Goal: Find specific page/section: Find specific page/section

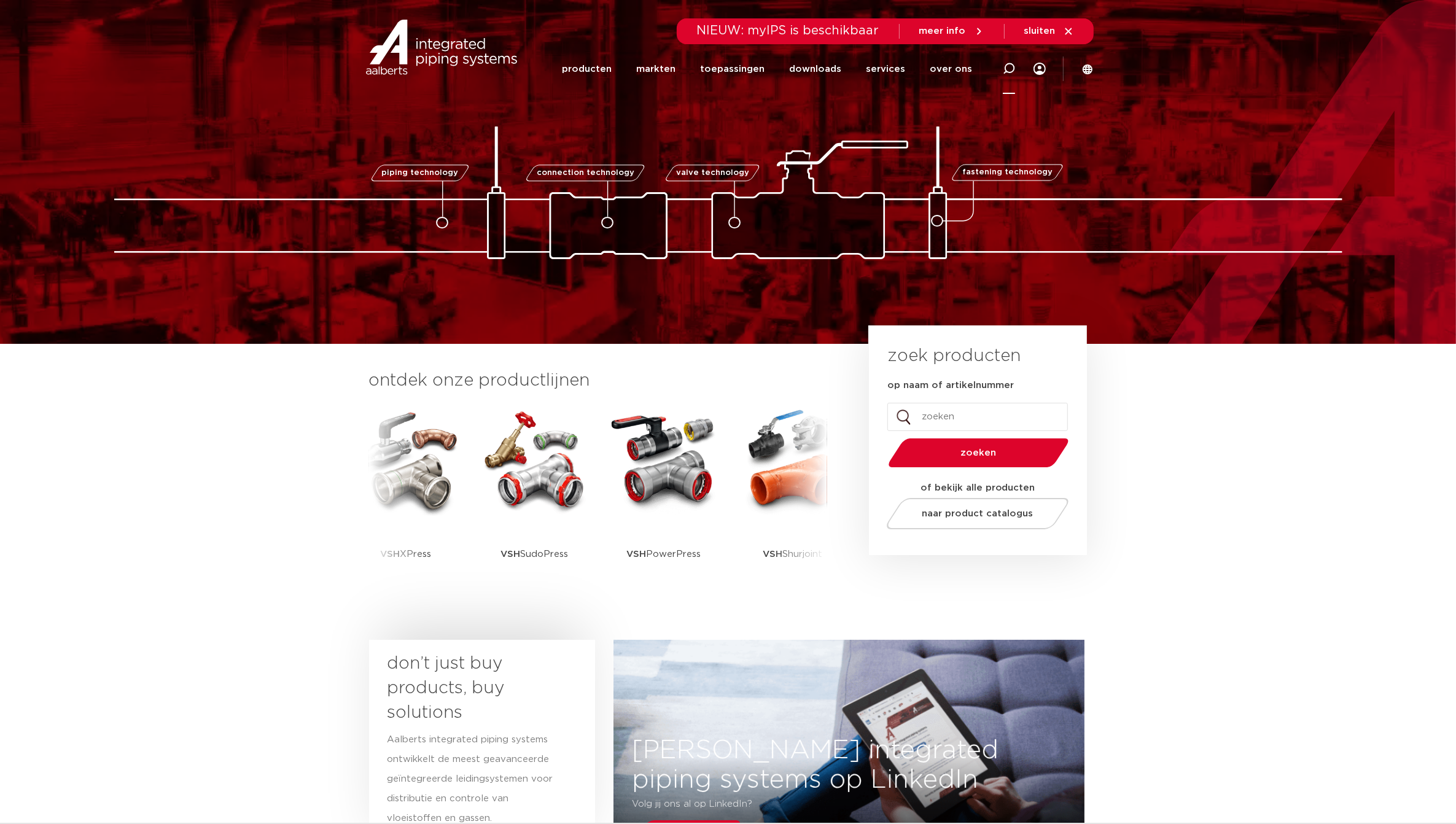
click at [1005, 73] on icon at bounding box center [1008, 69] width 13 height 13
paste input "0214886"
type input "0214886"
click button "Zoeken" at bounding box center [0, 0] width 0 height 0
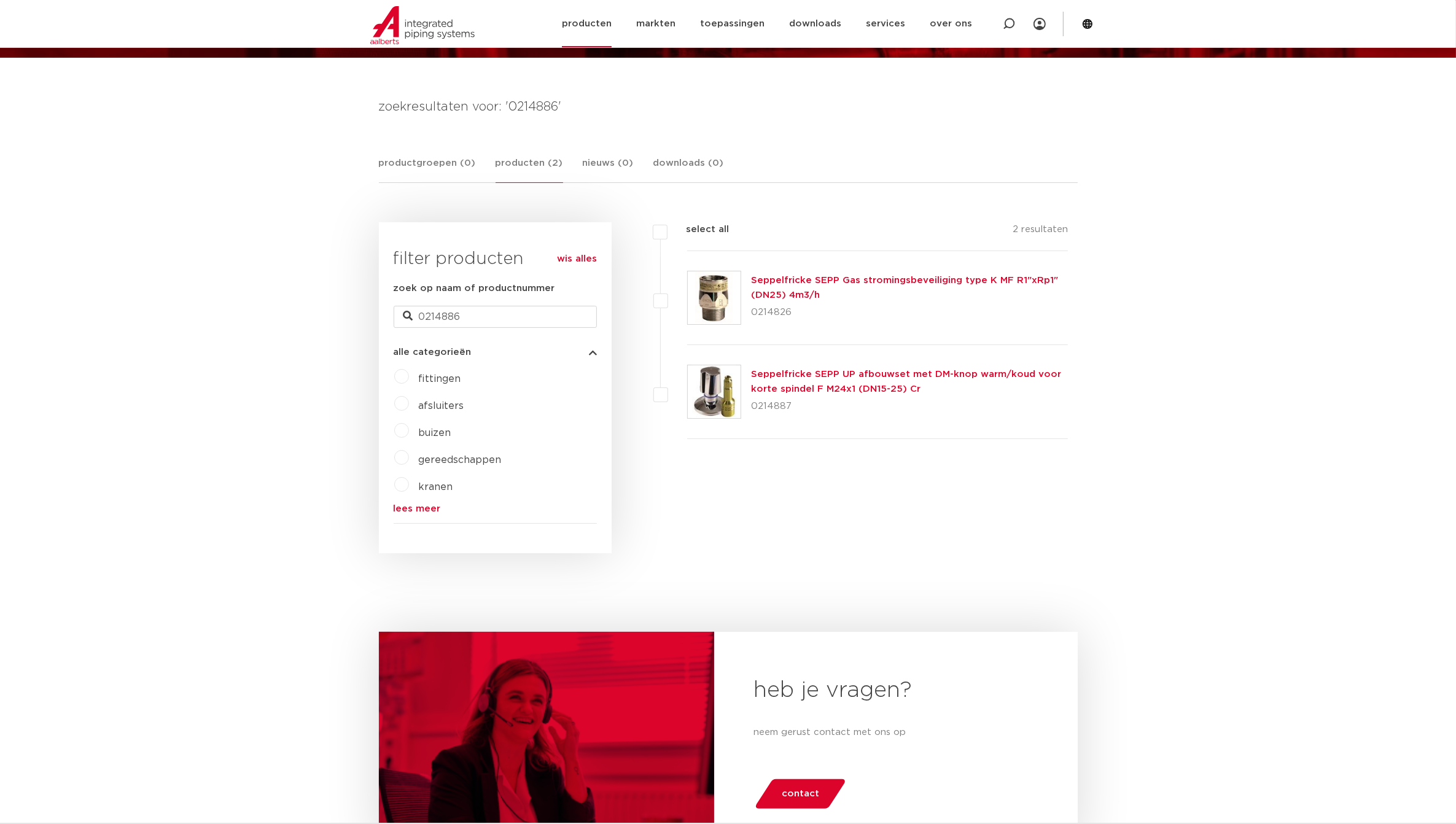
click at [1092, 24] on icon at bounding box center [1087, 23] width 11 height 11
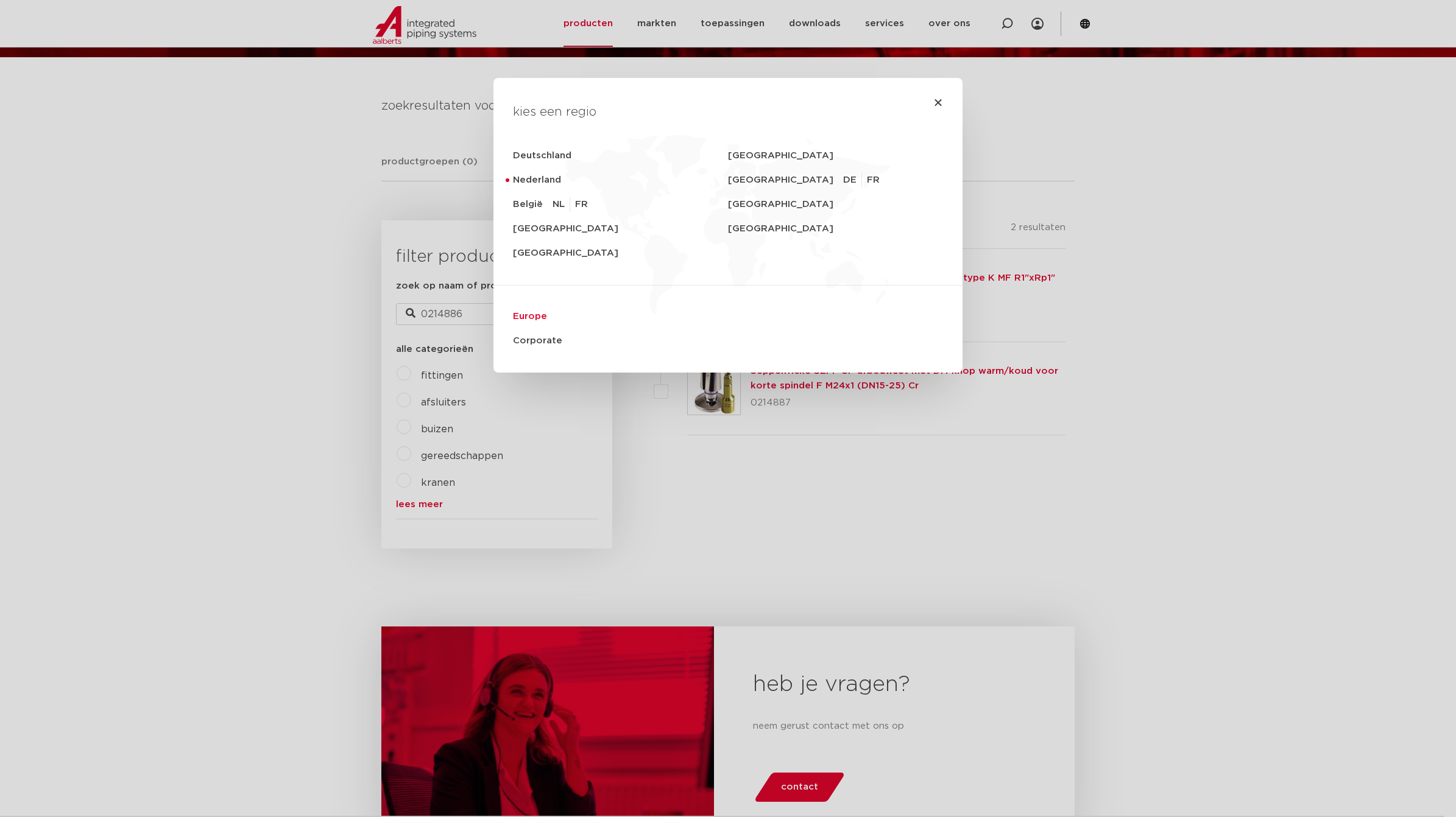
click at [523, 312] on link "Europe" at bounding box center [728, 316] width 430 height 24
